Goal: Task Accomplishment & Management: Use online tool/utility

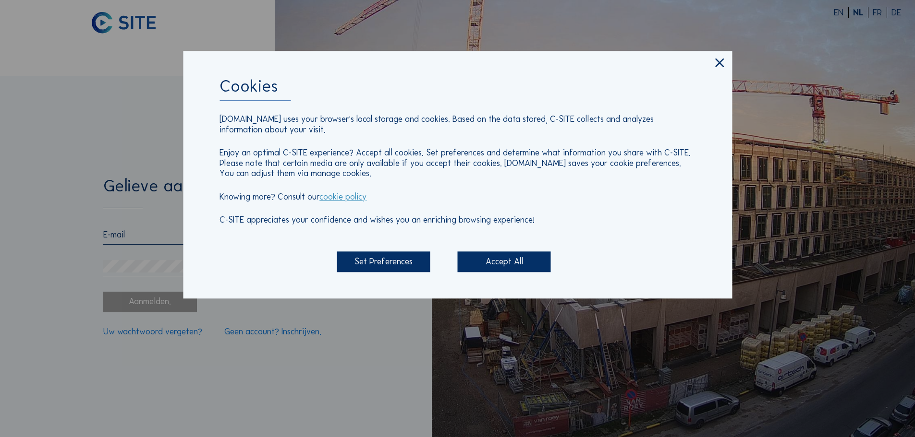
click at [489, 262] on div "Accept All" at bounding box center [504, 262] width 93 height 21
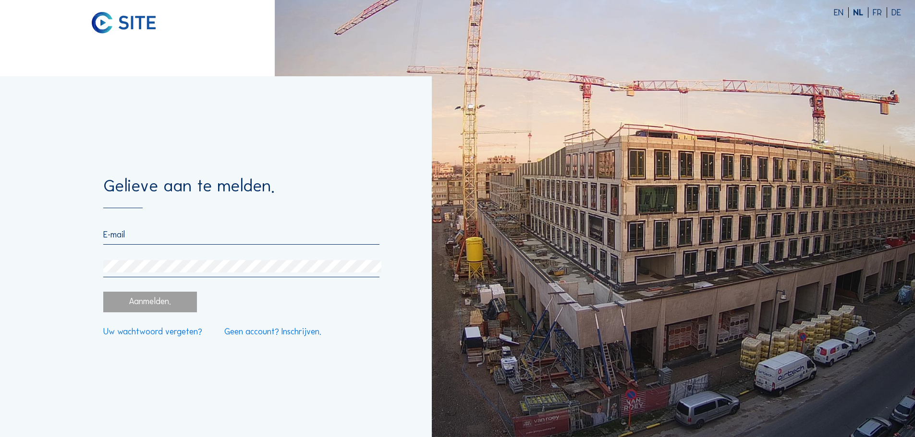
click at [195, 240] on input "email" at bounding box center [241, 235] width 276 height 11
drag, startPoint x: 152, startPoint y: 242, endPoint x: 75, endPoint y: 235, distance: 77.1
click at [76, 235] on div "Gelieve aan te melden. [PERSON_NAME] E-mail moet geldig zijn Aanmelden. Uw wach…" at bounding box center [216, 256] width 432 height 361
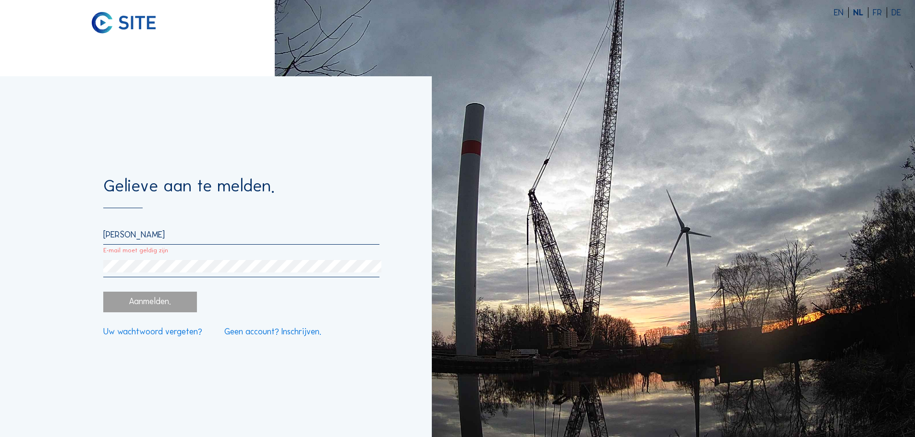
click at [146, 240] on input "[PERSON_NAME]" at bounding box center [241, 235] width 276 height 11
type input "j"
paste input "[EMAIL_ADDRESS][DOMAIN_NAME]"
type input "[EMAIL_ADDRESS][DOMAIN_NAME]"
click at [182, 308] on div "Aanmelden." at bounding box center [149, 302] width 93 height 21
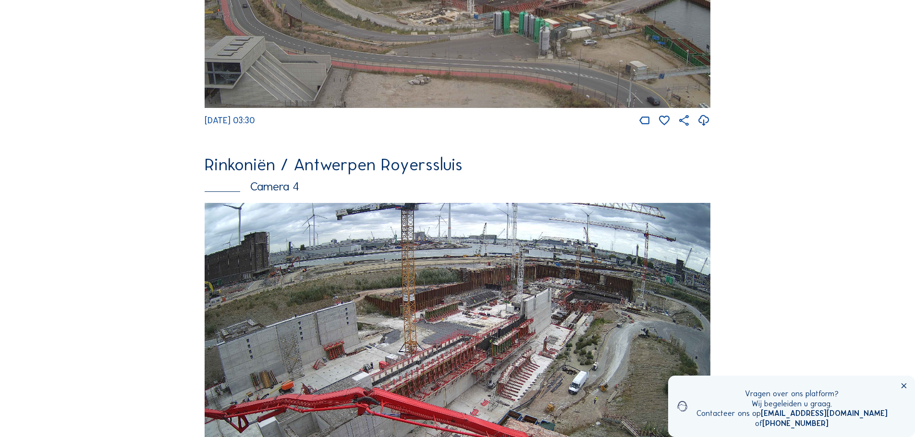
scroll to position [1354, 0]
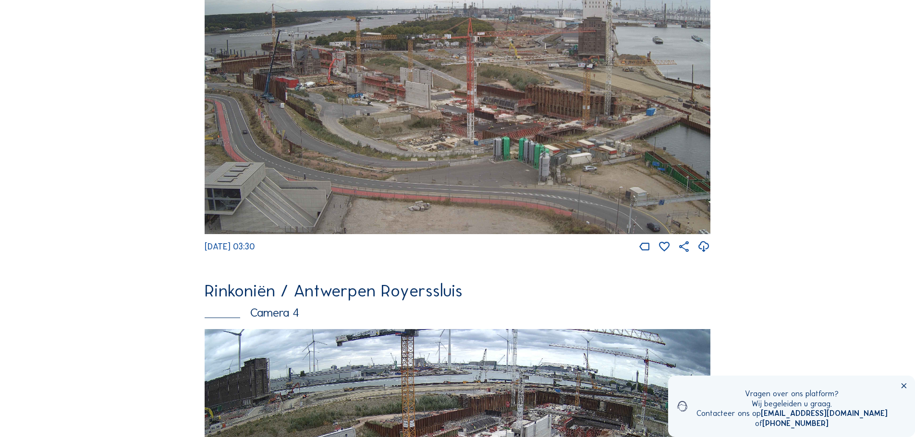
click at [509, 166] on img at bounding box center [458, 92] width 506 height 285
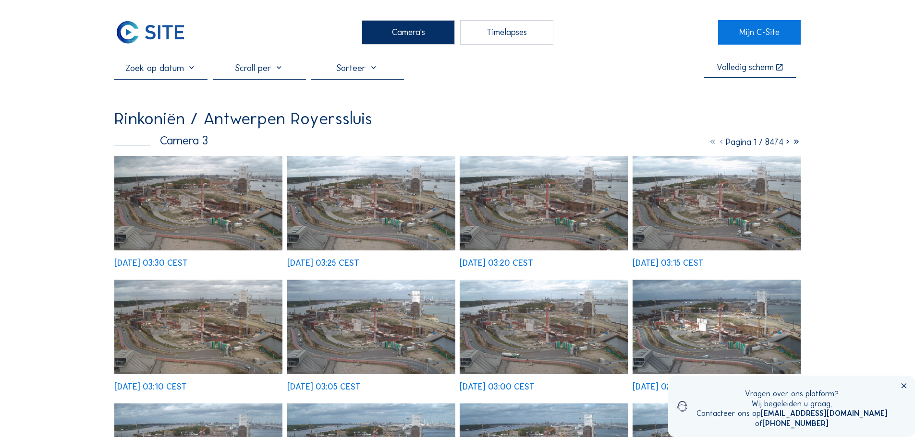
click at [185, 216] on img at bounding box center [198, 203] width 168 height 95
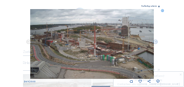
click at [102, 52] on img at bounding box center [92, 44] width 124 height 70
click at [158, 6] on icon at bounding box center [159, 7] width 2 height 2
click at [163, 10] on icon at bounding box center [162, 10] width 3 height 3
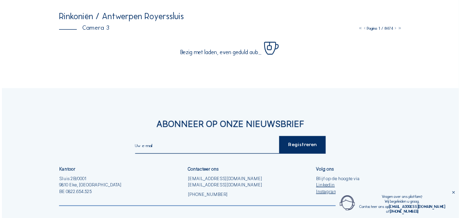
scroll to position [54, 0]
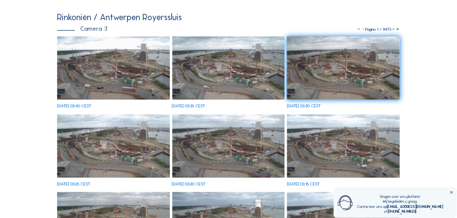
click at [120, 69] on img at bounding box center [113, 67] width 113 height 63
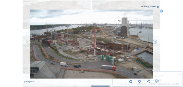
scroll to position [84, 0]
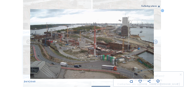
click at [164, 10] on icon at bounding box center [162, 10] width 3 height 3
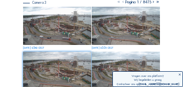
scroll to position [64, 0]
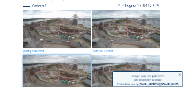
click at [131, 30] on img at bounding box center [126, 29] width 68 height 38
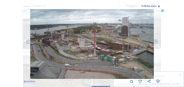
click at [162, 11] on icon at bounding box center [162, 10] width 3 height 3
